Goal: Transaction & Acquisition: Purchase product/service

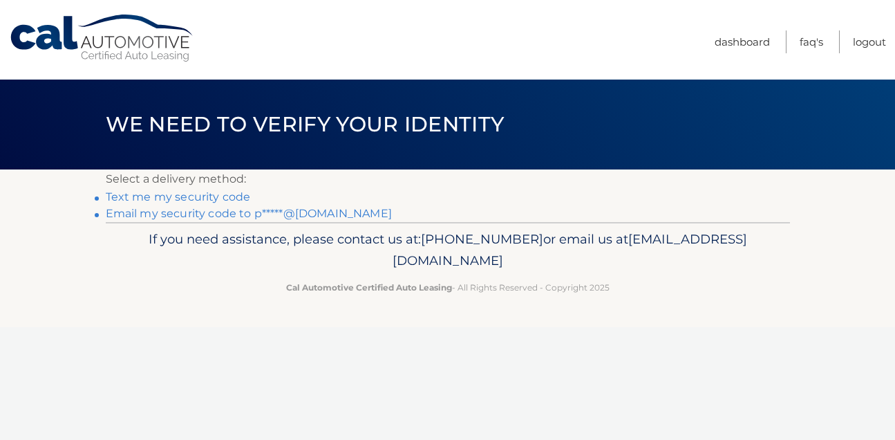
click at [209, 199] on link "Text me my security code" at bounding box center [178, 196] width 145 height 13
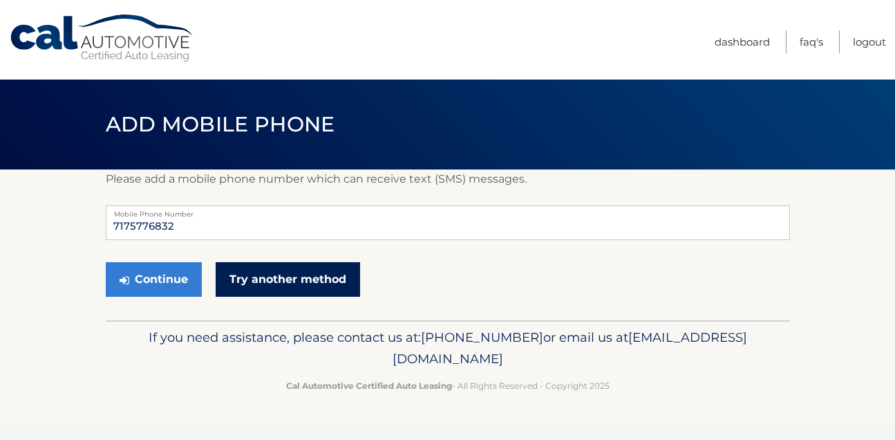
click at [249, 277] on link "Try another method" at bounding box center [288, 279] width 145 height 35
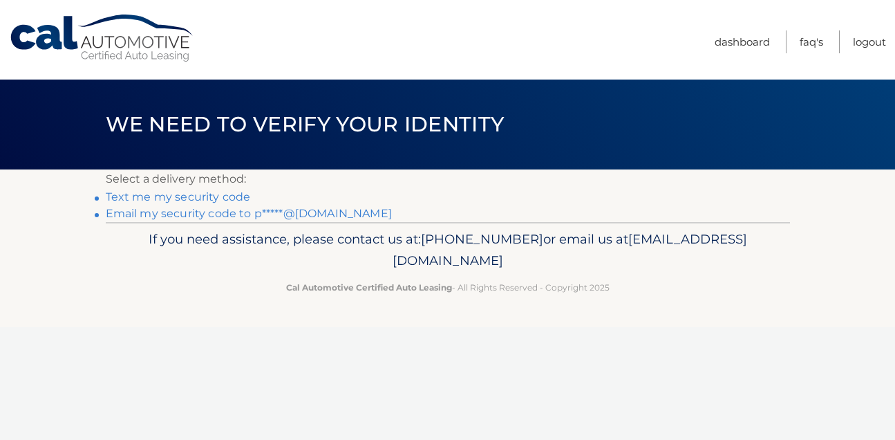
click at [129, 215] on link "Email my security code to p*****@[DOMAIN_NAME]" at bounding box center [249, 213] width 286 height 13
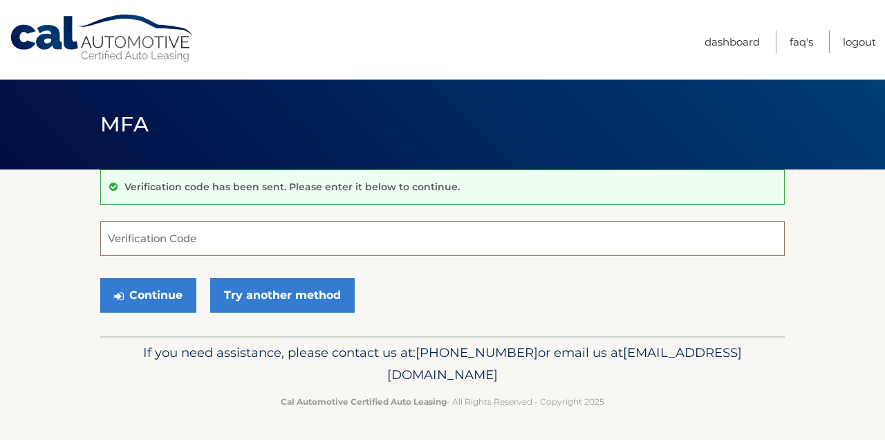
click at [177, 243] on input "Verification Code" at bounding box center [442, 238] width 685 height 35
click at [246, 242] on input "Verification Code" at bounding box center [442, 238] width 685 height 35
click at [187, 244] on input "Verification Code" at bounding box center [442, 238] width 685 height 35
click at [272, 241] on input "Verification Code" at bounding box center [442, 238] width 685 height 35
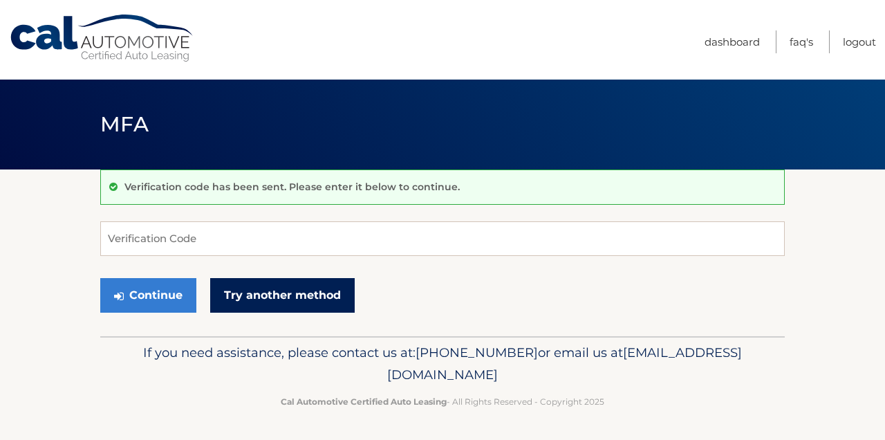
click at [245, 295] on link "Try another method" at bounding box center [282, 295] width 145 height 35
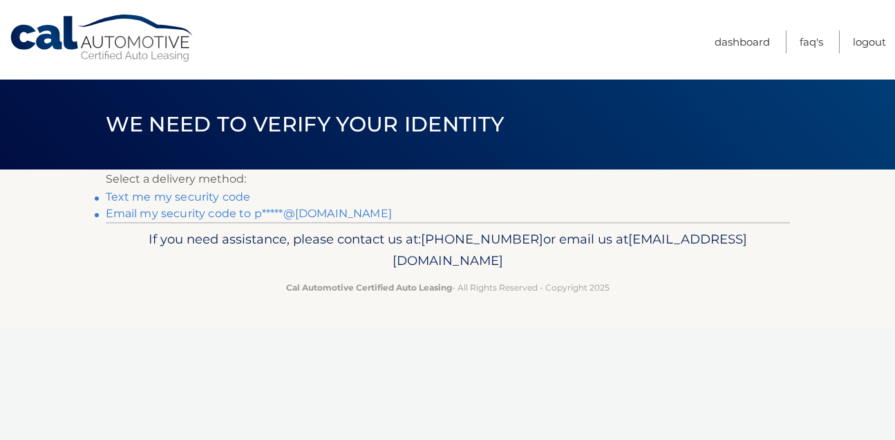
click at [192, 215] on link "Email my security code to p*****@[DOMAIN_NAME]" at bounding box center [249, 213] width 286 height 13
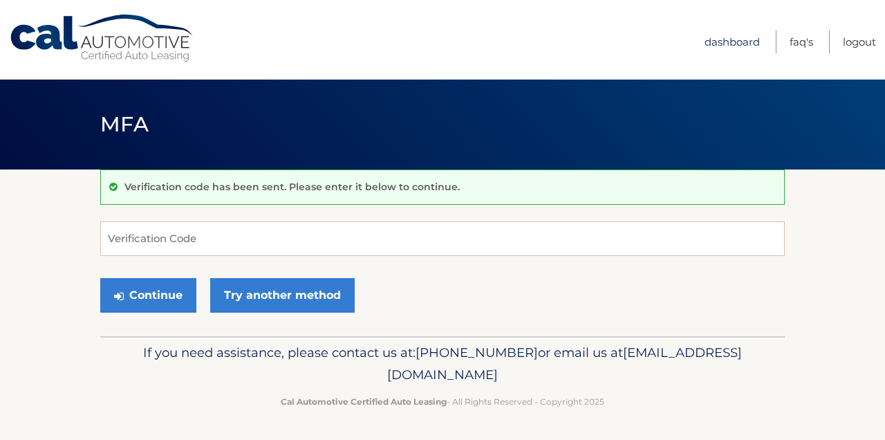
click at [732, 41] on link "Dashboard" at bounding box center [732, 41] width 55 height 23
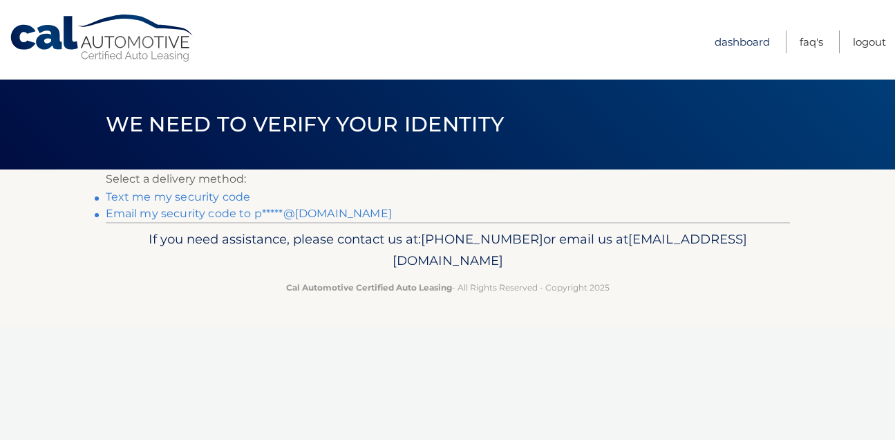
click at [753, 39] on link "Dashboard" at bounding box center [742, 41] width 55 height 23
click at [124, 217] on link "Email my security code to p*****@[DOMAIN_NAME]" at bounding box center [249, 213] width 286 height 13
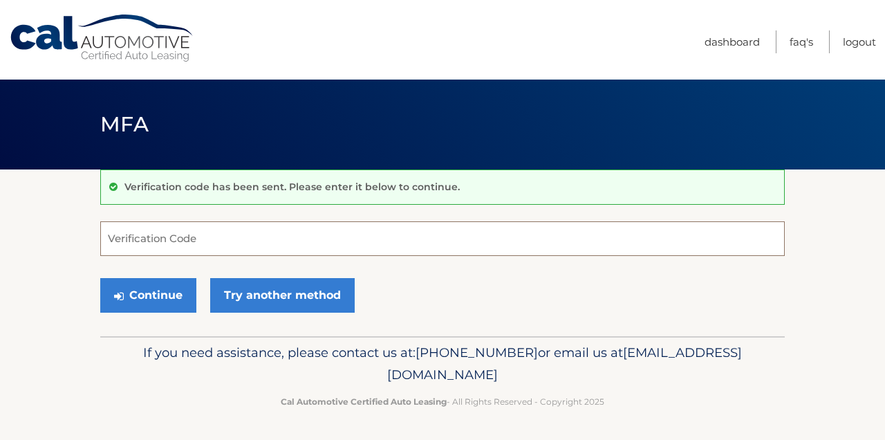
click at [128, 243] on input "Verification Code" at bounding box center [442, 238] width 685 height 35
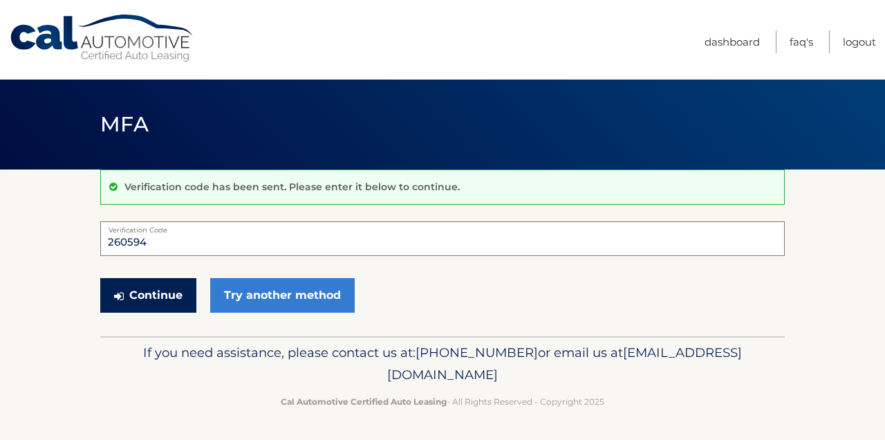
type input "260594"
click at [133, 297] on button "Continue" at bounding box center [148, 295] width 96 height 35
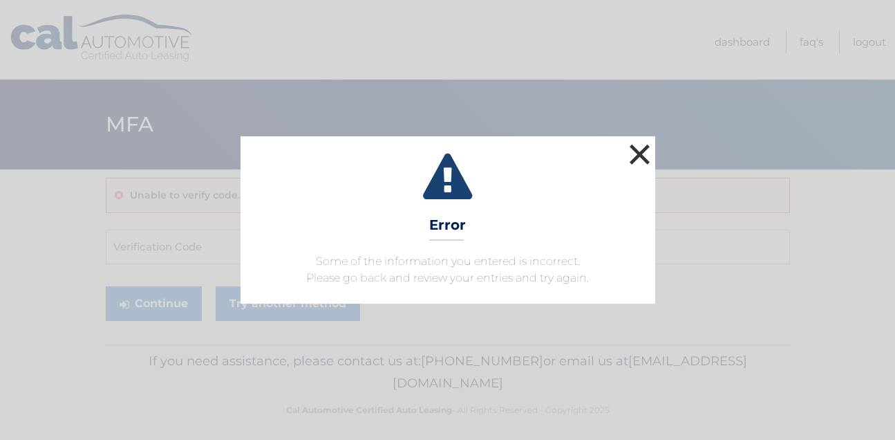
click at [637, 154] on button "×" at bounding box center [640, 154] width 28 height 28
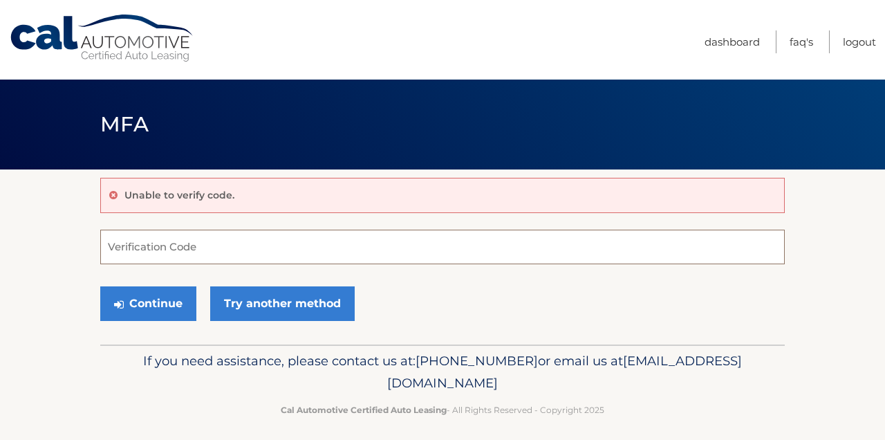
click at [165, 248] on input "Verification Code" at bounding box center [442, 247] width 685 height 35
click at [144, 249] on input "Verification Code" at bounding box center [442, 247] width 685 height 35
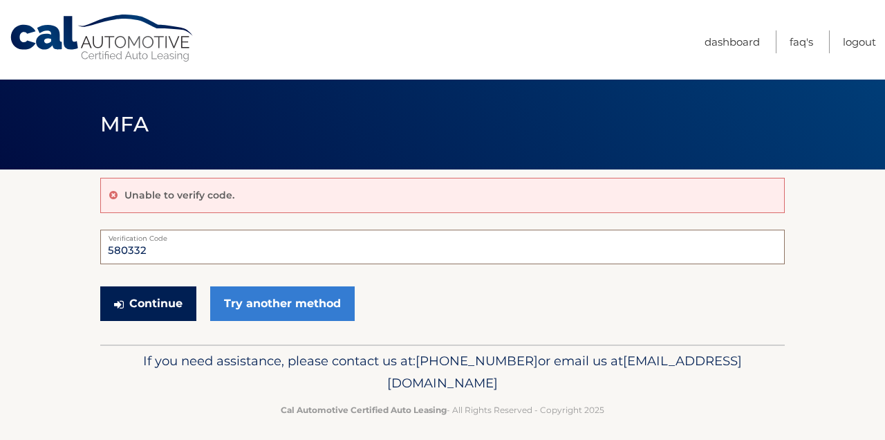
type input "580332"
click at [144, 297] on button "Continue" at bounding box center [148, 303] width 96 height 35
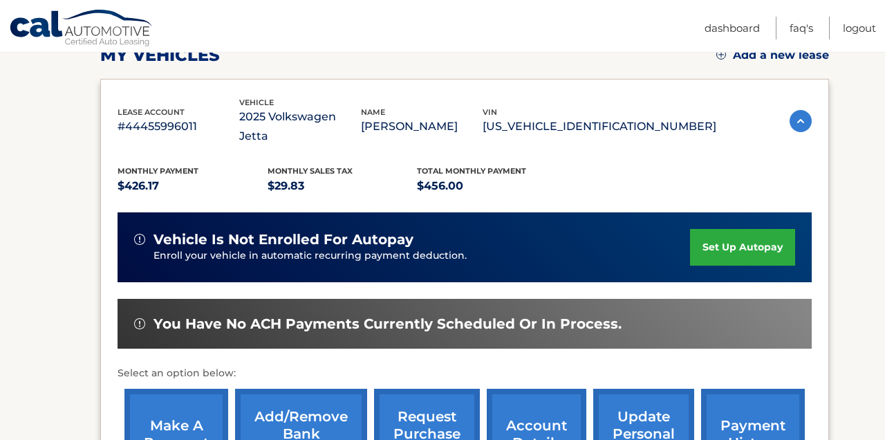
scroll to position [277, 0]
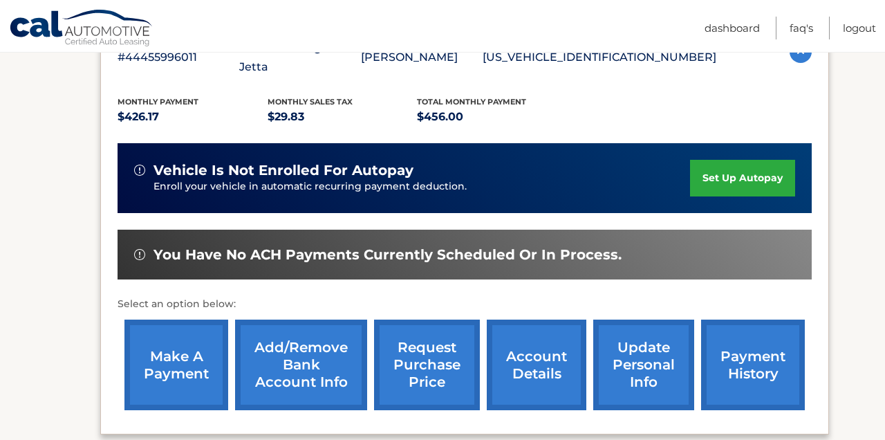
click at [202, 355] on link "make a payment" at bounding box center [176, 364] width 104 height 91
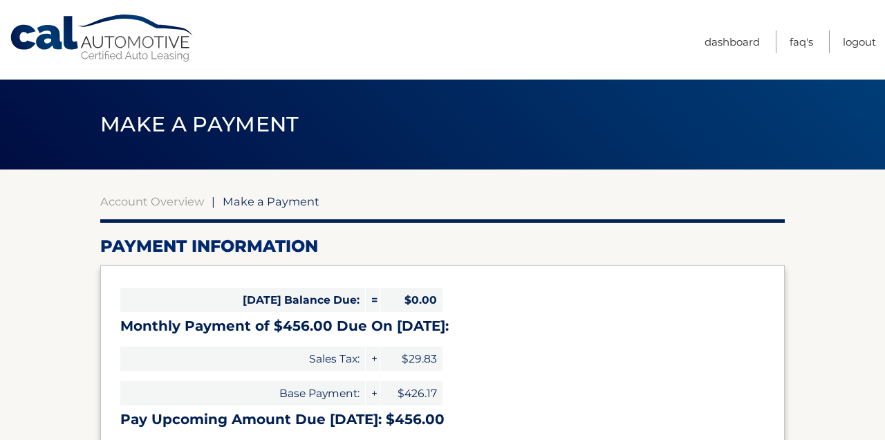
select select "NGI2NTJmOGItZDc5MC00NzNlLThkMjMtZjUwNzY1YWY3NTYw"
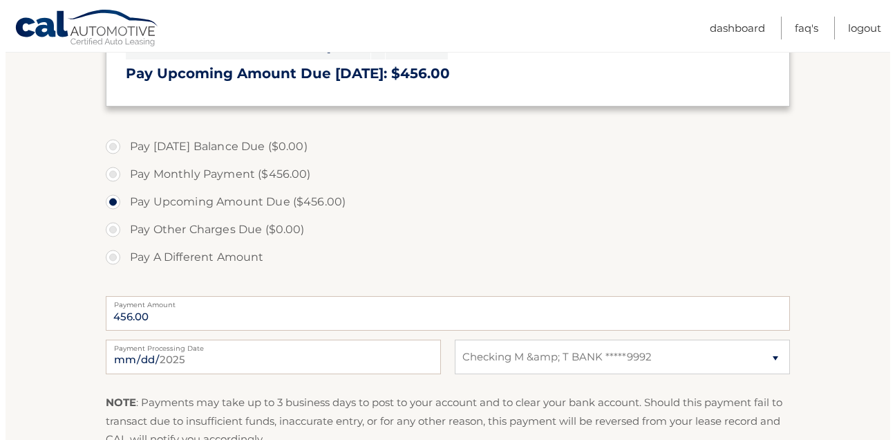
scroll to position [484, 0]
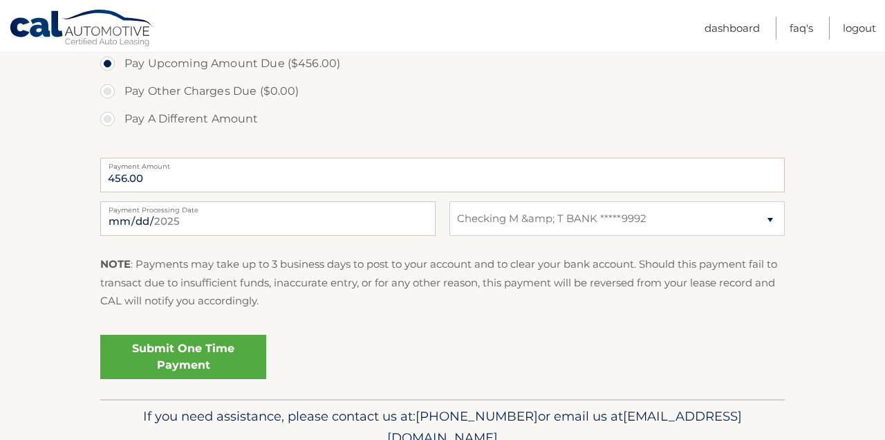
click at [176, 357] on link "Submit One Time Payment" at bounding box center [183, 357] width 166 height 44
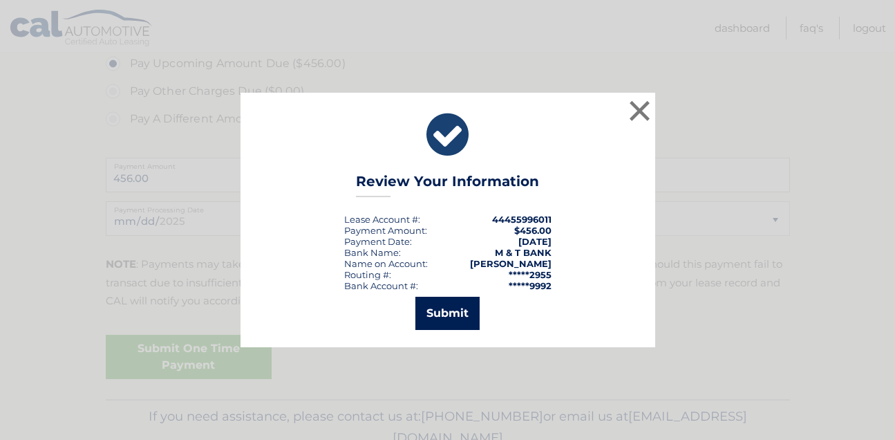
click at [433, 318] on button "Submit" at bounding box center [448, 313] width 64 height 33
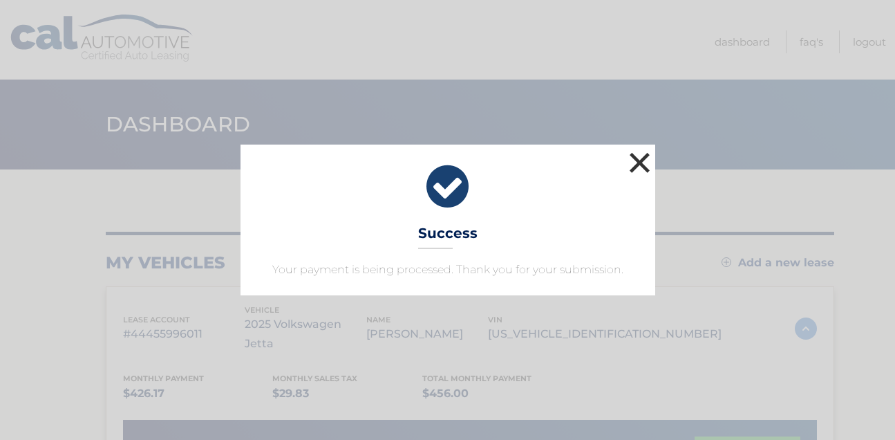
click at [638, 161] on button "×" at bounding box center [640, 163] width 28 height 28
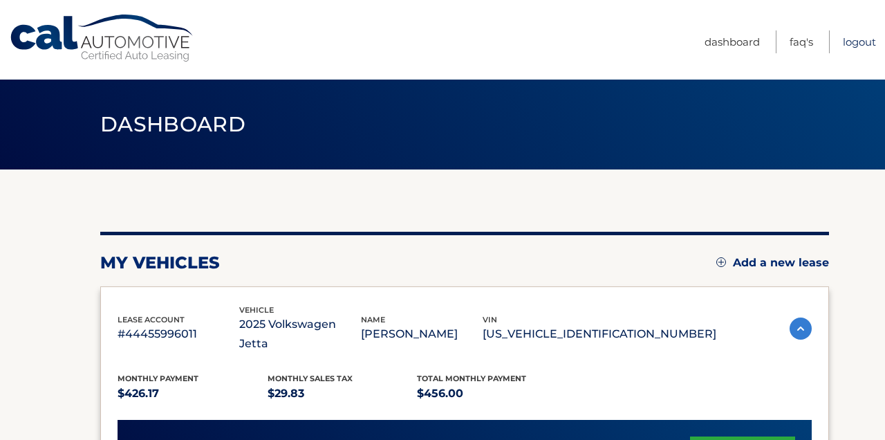
click at [854, 43] on link "Logout" at bounding box center [859, 41] width 33 height 23
